Goal: Task Accomplishment & Management: Use online tool/utility

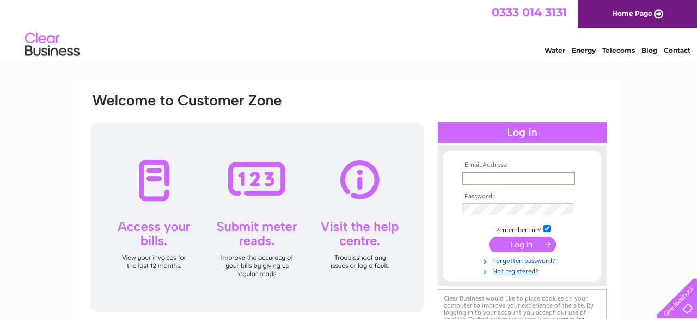
click at [514, 175] on input "text" at bounding box center [518, 178] width 113 height 13
type input "[EMAIL_ADDRESS][DOMAIN_NAME]"
click at [489, 238] on input "submit" at bounding box center [522, 245] width 67 height 15
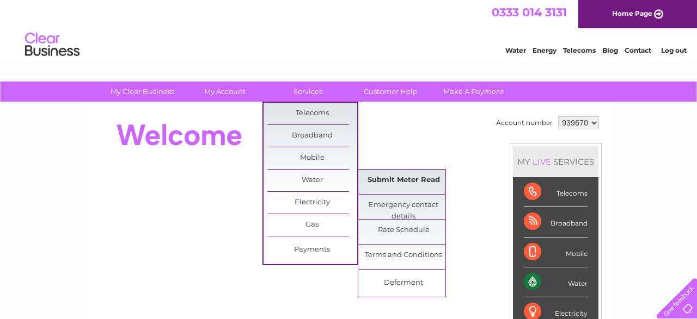
click at [404, 176] on link "Submit Meter Read" at bounding box center [404, 181] width 90 height 22
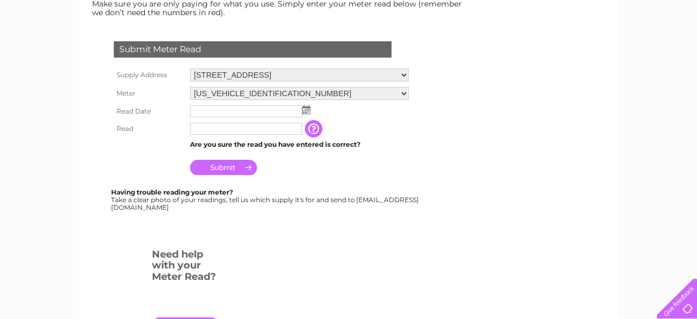
scroll to position [170, 0]
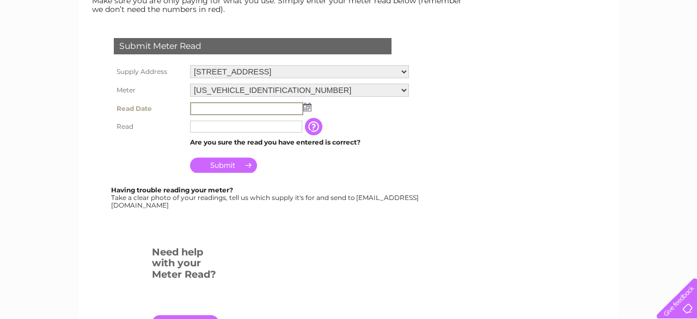
click at [274, 106] on input "text" at bounding box center [246, 108] width 113 height 13
click at [306, 106] on img at bounding box center [306, 106] width 8 height 9
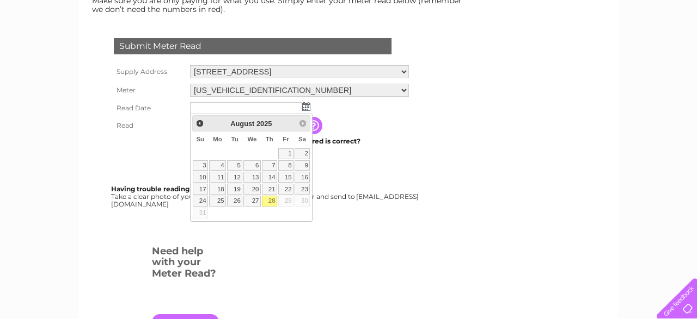
click at [267, 201] on link "28" at bounding box center [269, 201] width 15 height 11
type input "2025/08/28"
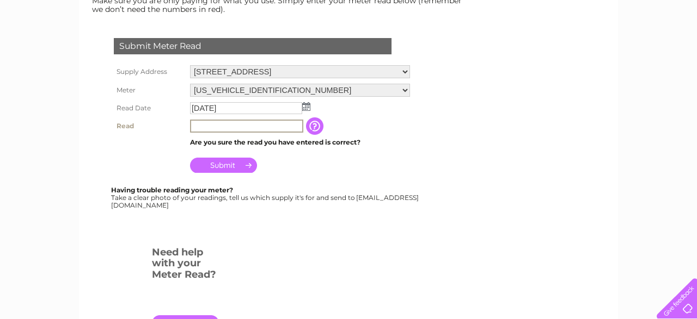
click at [244, 121] on input "text" at bounding box center [246, 126] width 113 height 13
type input "2577"
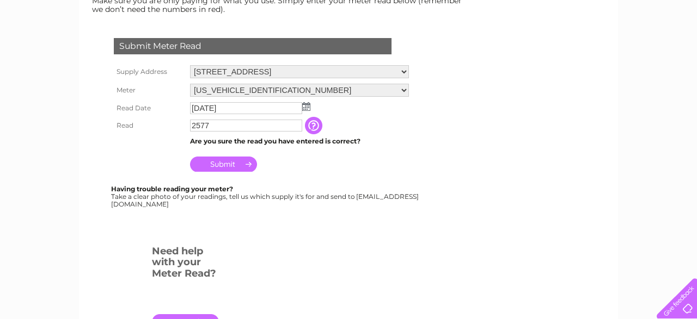
click at [299, 169] on td "Submit" at bounding box center [299, 162] width 224 height 26
click at [231, 161] on input "Submit" at bounding box center [223, 164] width 67 height 15
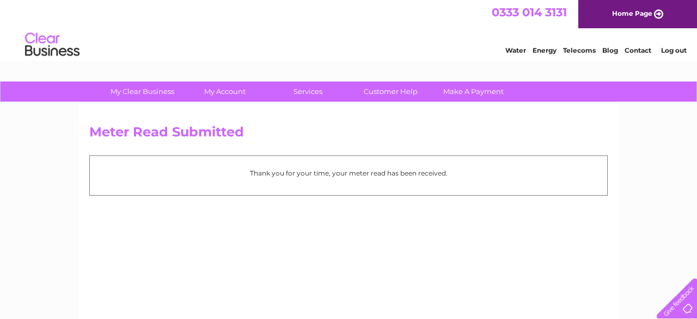
click at [670, 54] on link "Log out" at bounding box center [674, 50] width 26 height 8
